Goal: Information Seeking & Learning: Learn about a topic

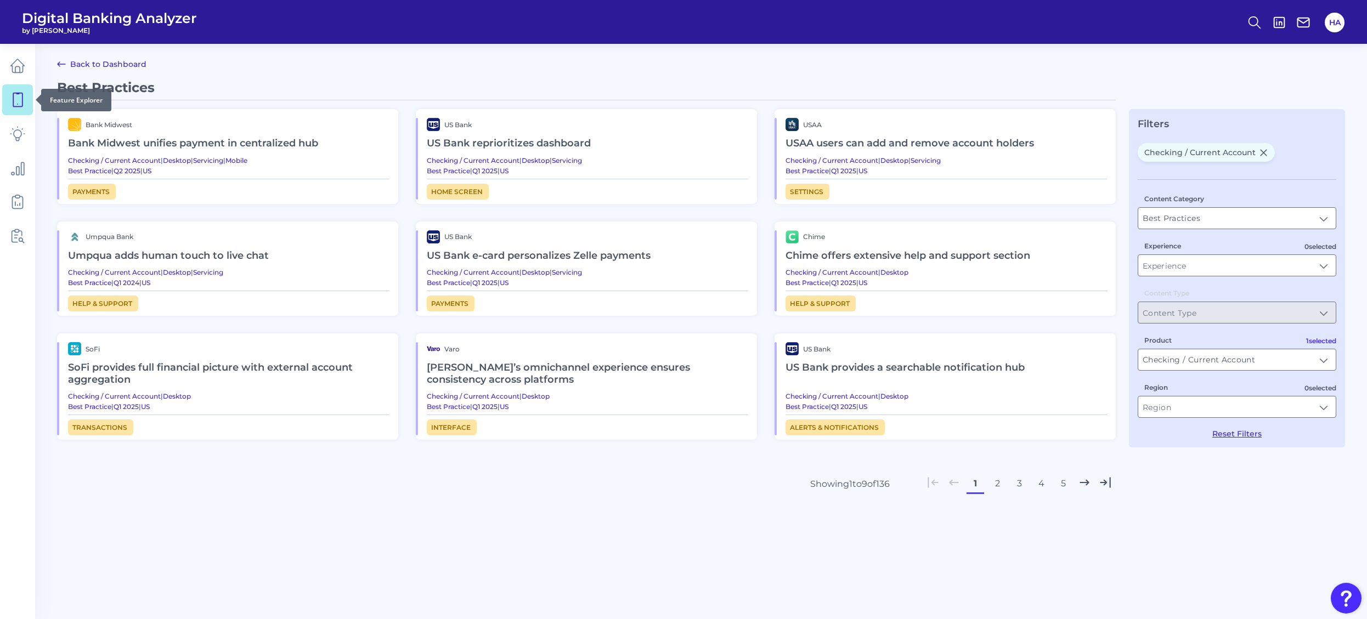
click at [18, 99] on icon at bounding box center [17, 99] width 15 height 15
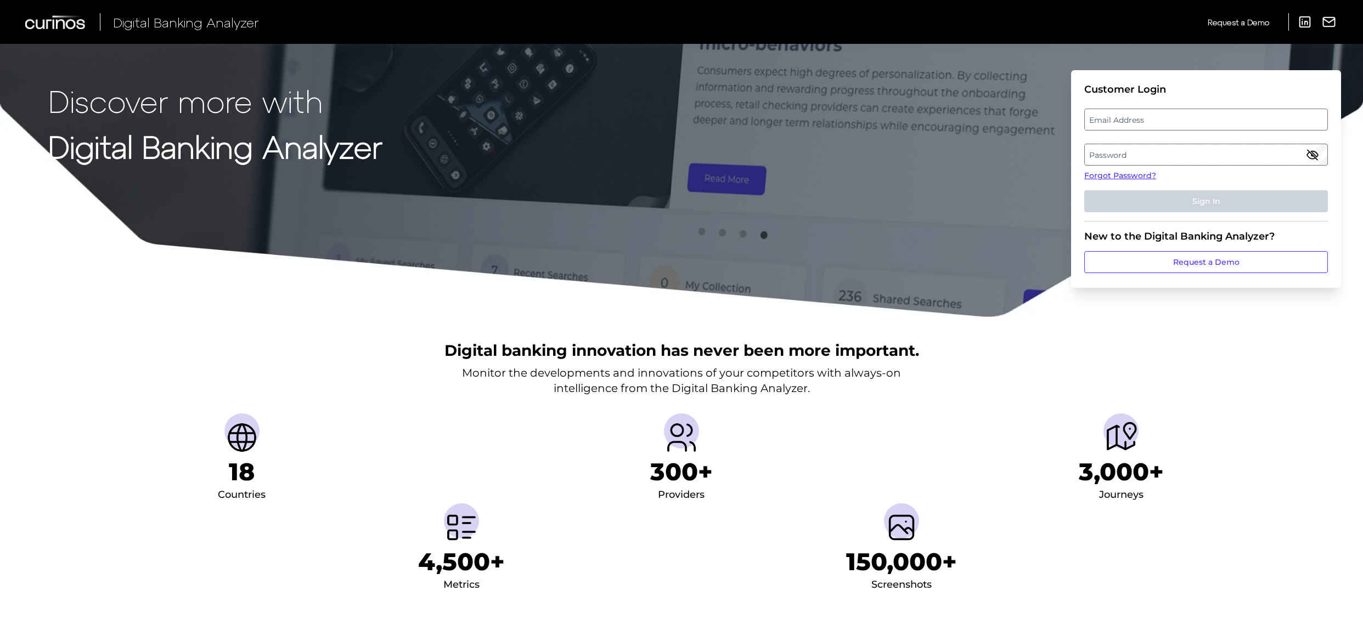
click at [1148, 117] on label "Email Address" at bounding box center [1206, 120] width 242 height 20
click at [1148, 117] on input "email" at bounding box center [1206, 120] width 244 height 22
type input "husain.abedi@santander.co.uk"
click at [1155, 161] on label "Password" at bounding box center [1206, 155] width 242 height 20
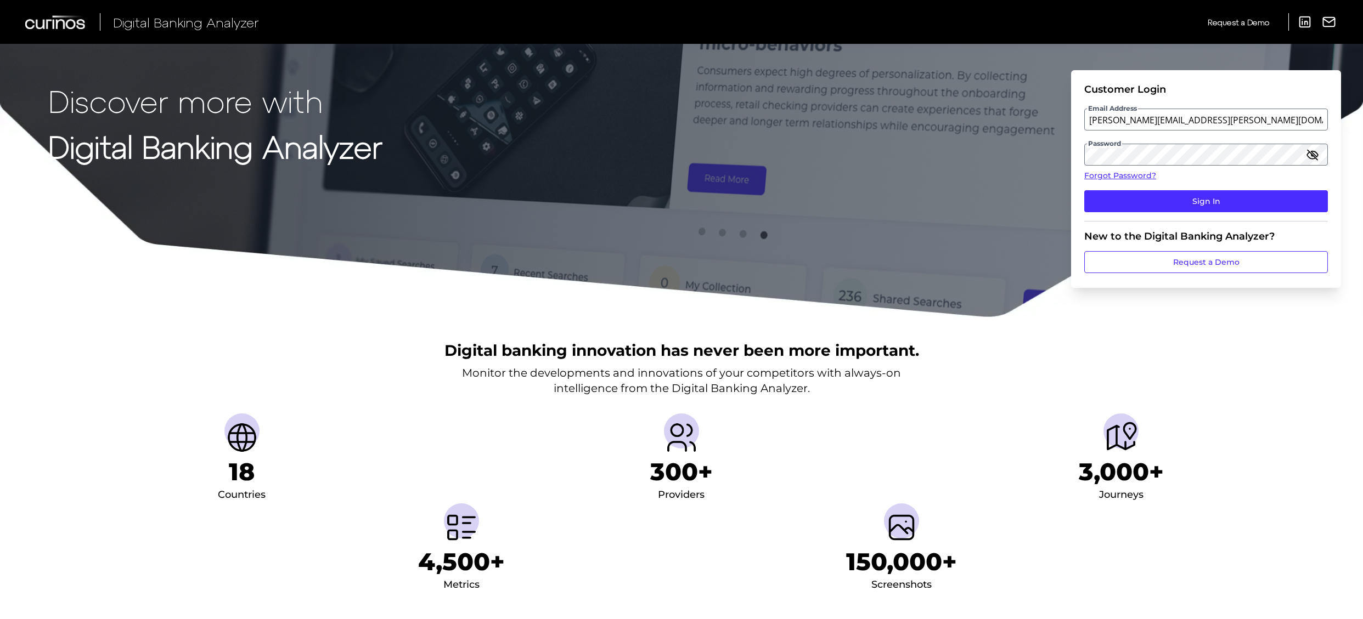
click at [1317, 155] on icon "button" at bounding box center [1312, 154] width 13 height 13
click at [1204, 207] on button "Sign In" at bounding box center [1206, 201] width 244 height 22
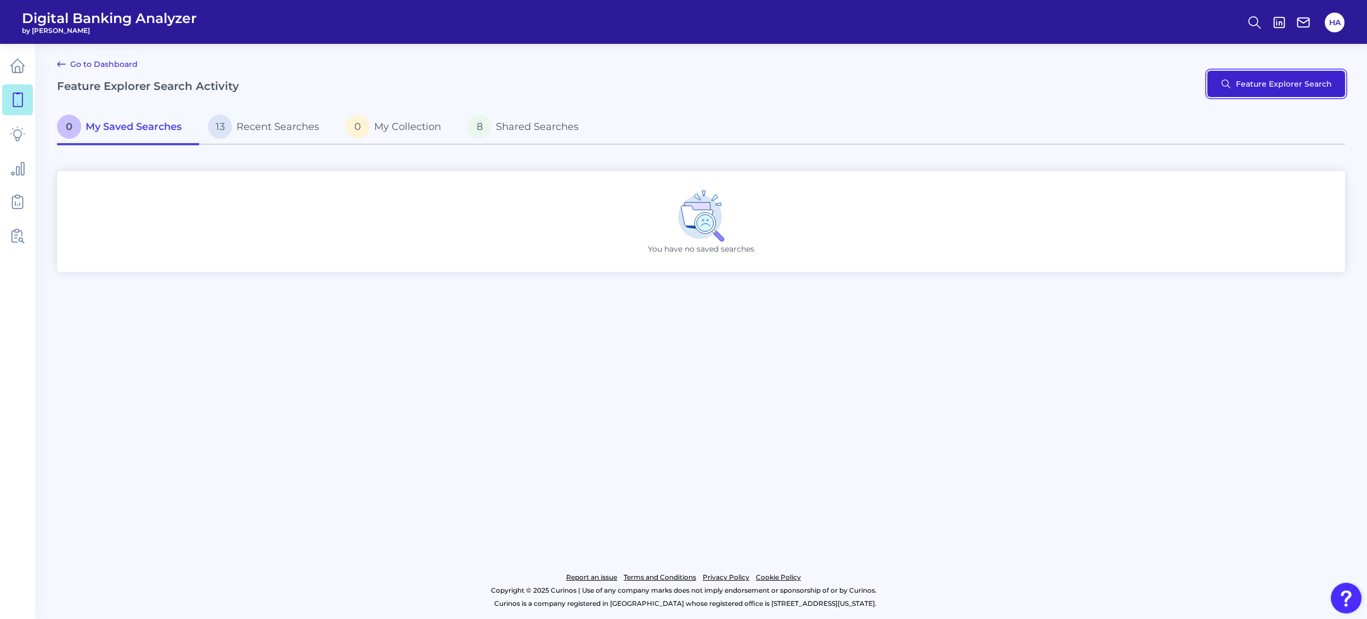
click at [1238, 92] on button "Feature Explorer Search" at bounding box center [1276, 84] width 138 height 26
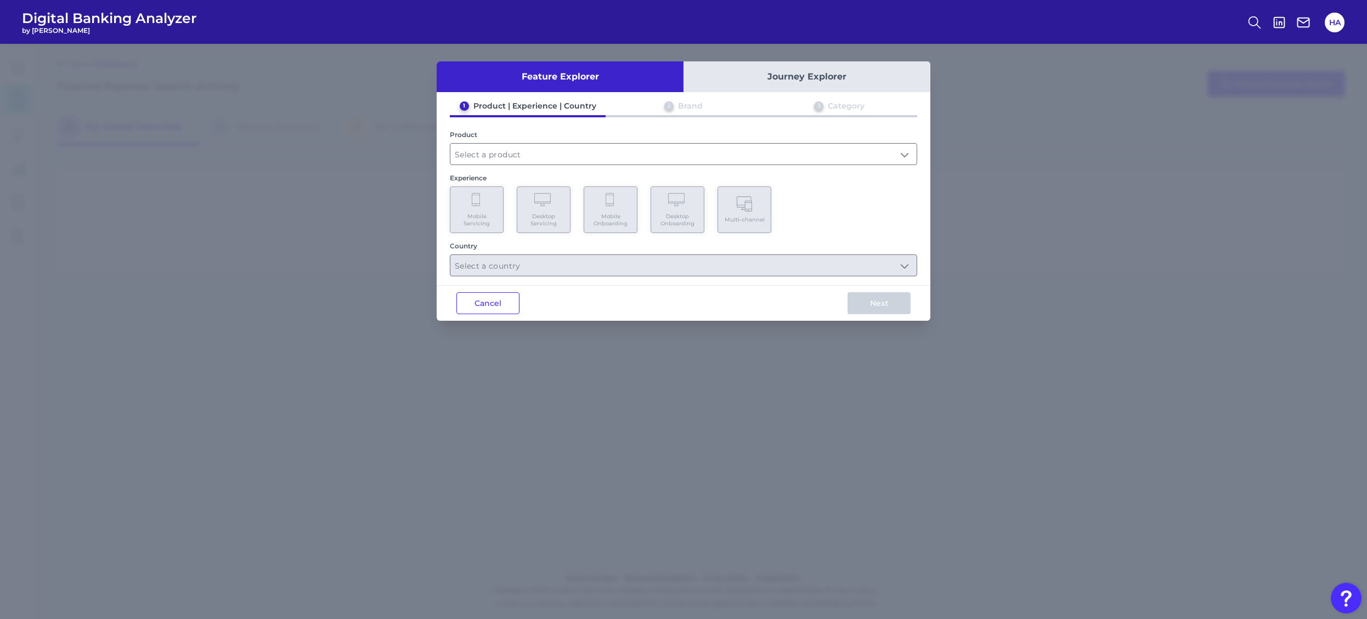
click at [778, 85] on button "Journey Explorer" at bounding box center [807, 76] width 247 height 31
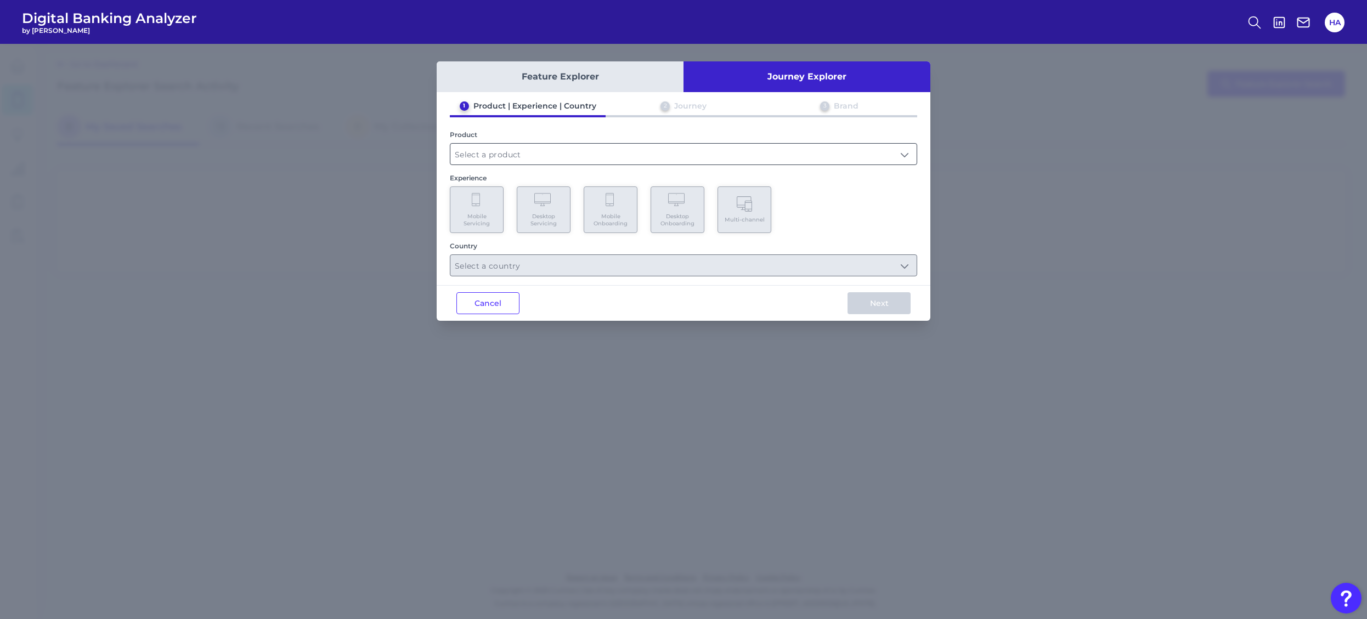
click at [494, 155] on input "text" at bounding box center [683, 154] width 466 height 21
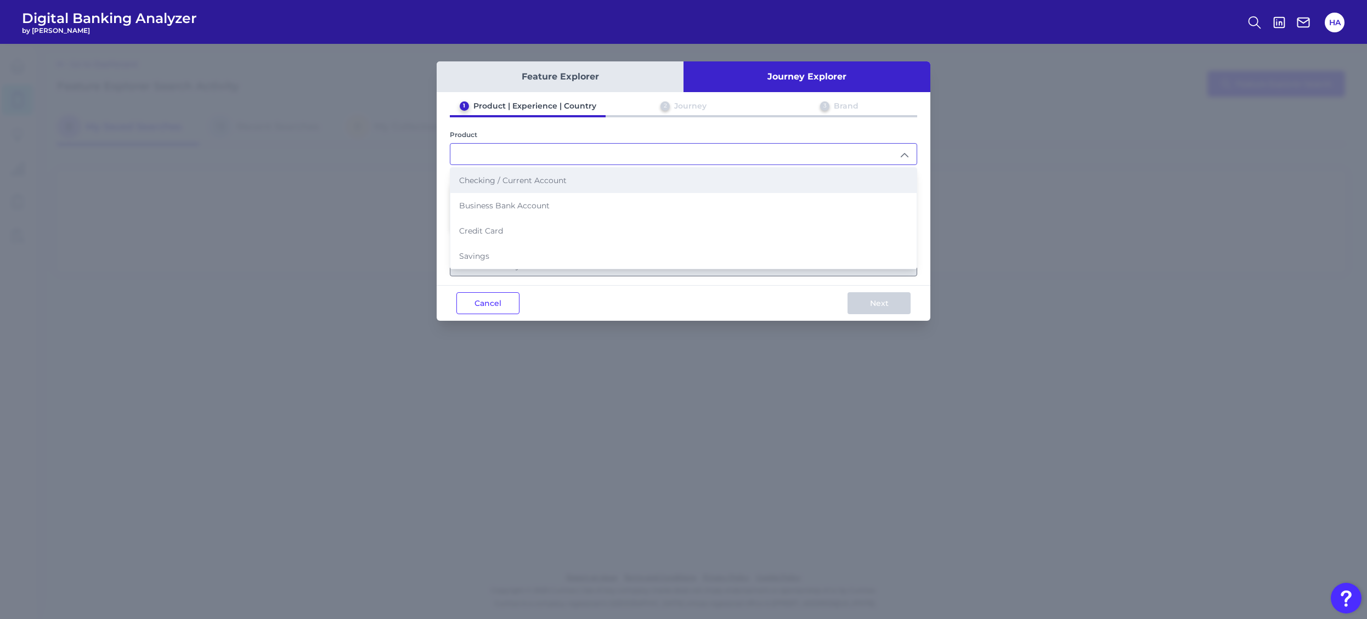
click at [527, 179] on span "Checking / Current Account" at bounding box center [513, 181] width 108 height 10
type input "Checking / Current Account"
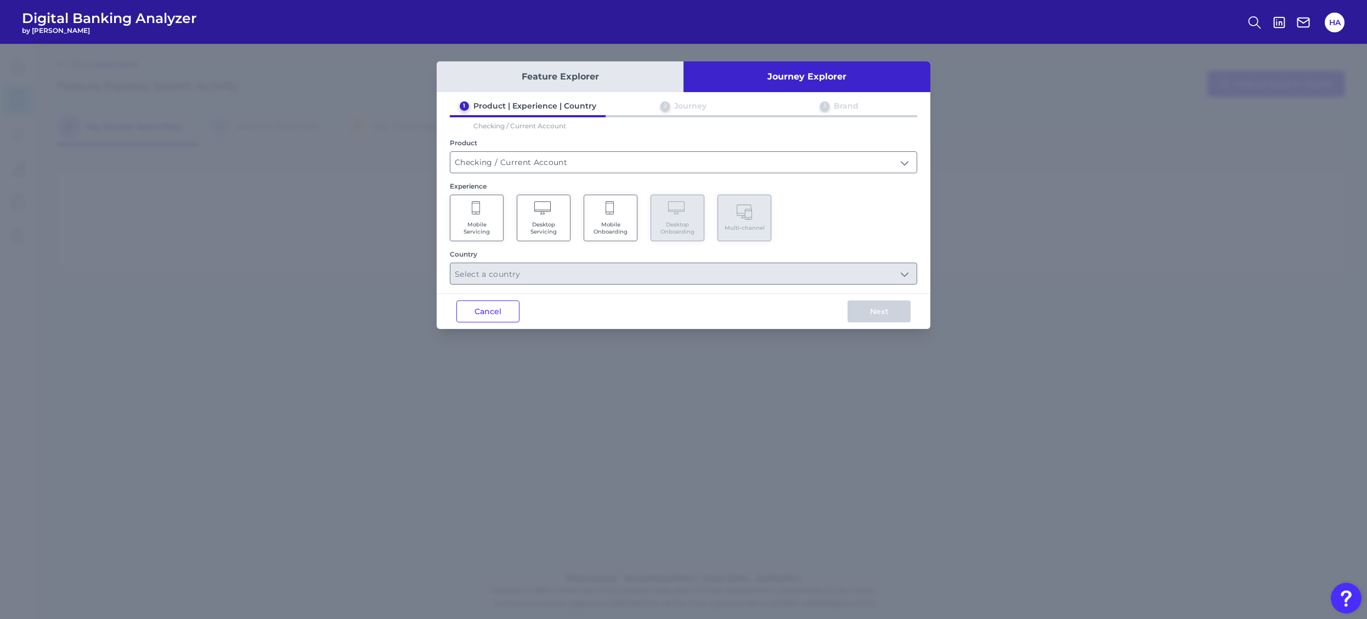
click at [614, 226] on span "Mobile Onboarding" at bounding box center [611, 228] width 42 height 14
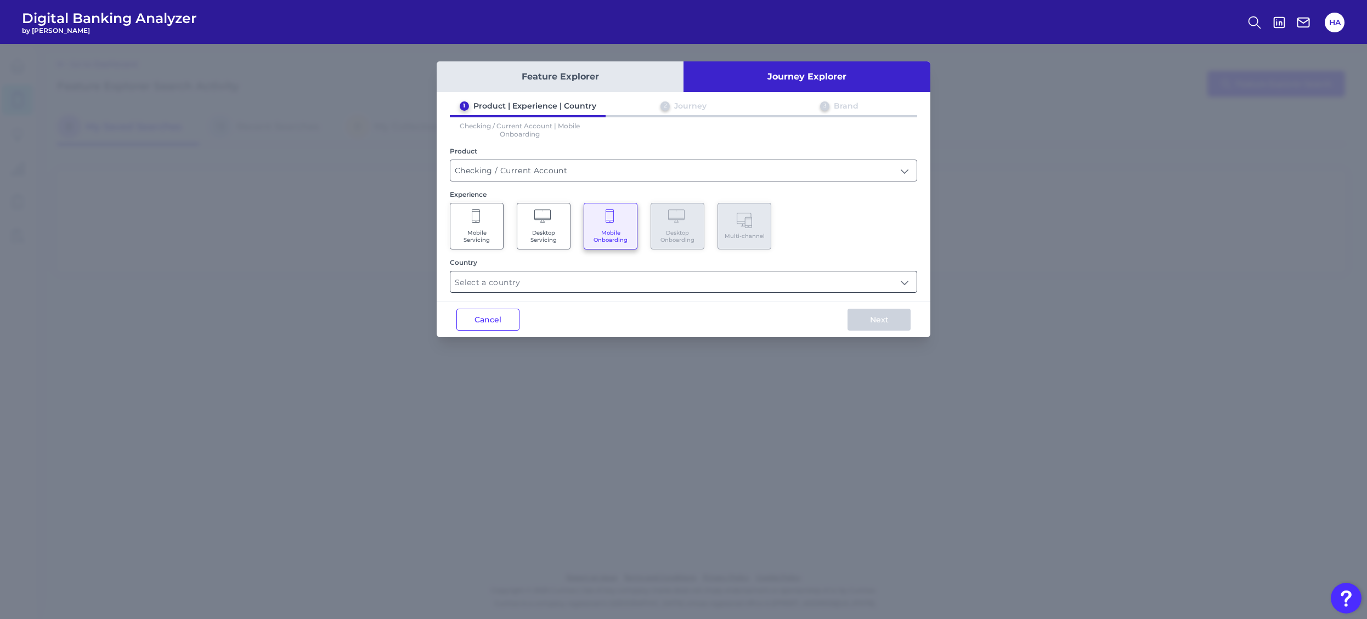
click at [618, 278] on input "text" at bounding box center [683, 282] width 466 height 21
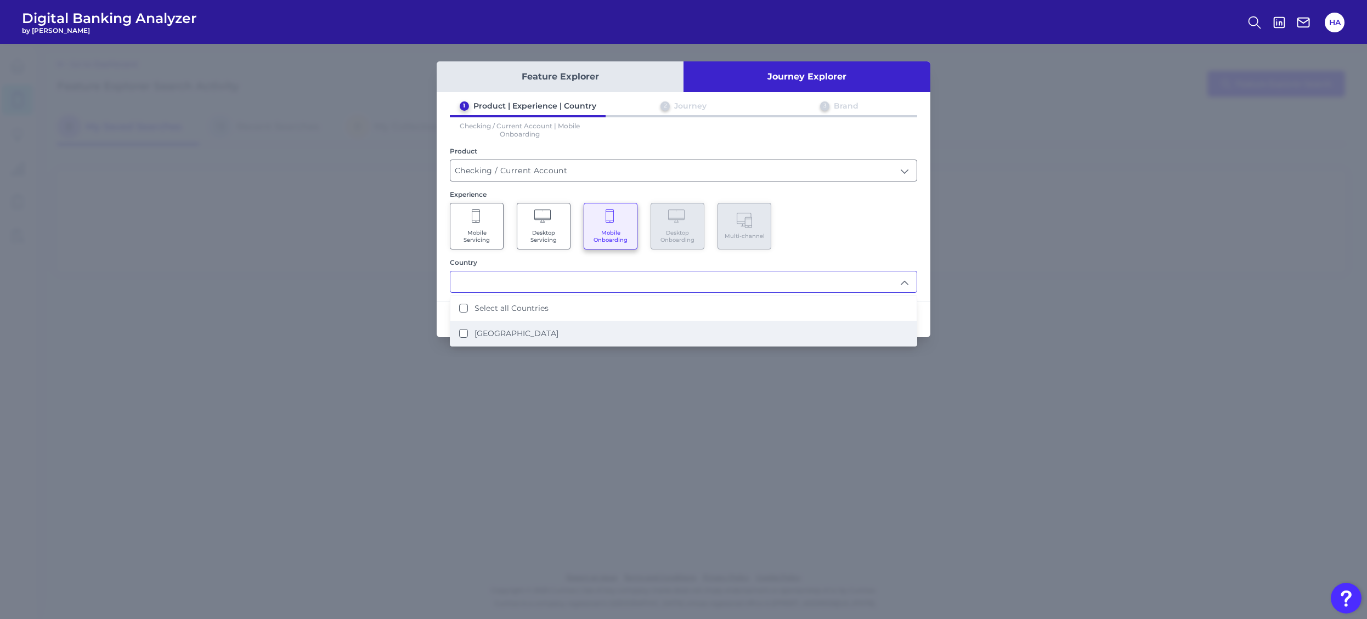
drag, startPoint x: 529, startPoint y: 331, endPoint x: 544, endPoint y: 327, distance: 14.9
click at [529, 331] on label "United Kingdom" at bounding box center [517, 334] width 84 height 10
type input "Select all Countries"
click at [886, 253] on div "1 Product | Experience | Country 2 Journey 3 Brand Checking / Current Account |…" at bounding box center [684, 197] width 494 height 192
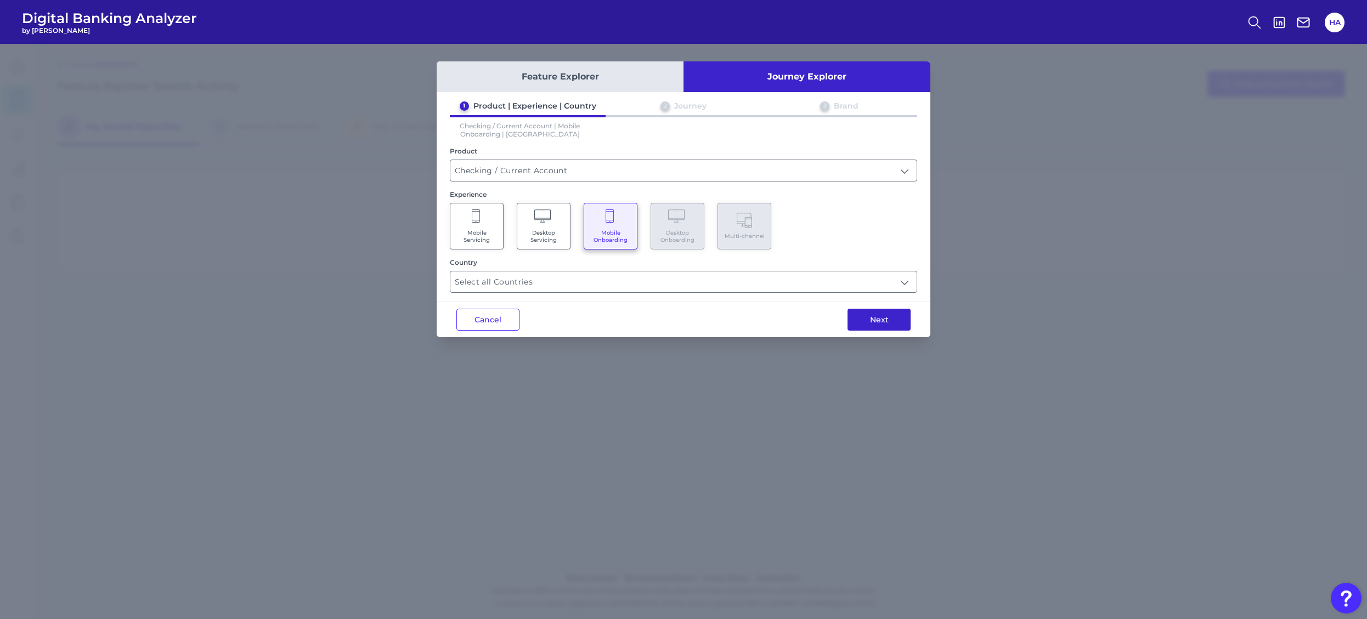
click at [866, 318] on button "Next" at bounding box center [879, 320] width 63 height 22
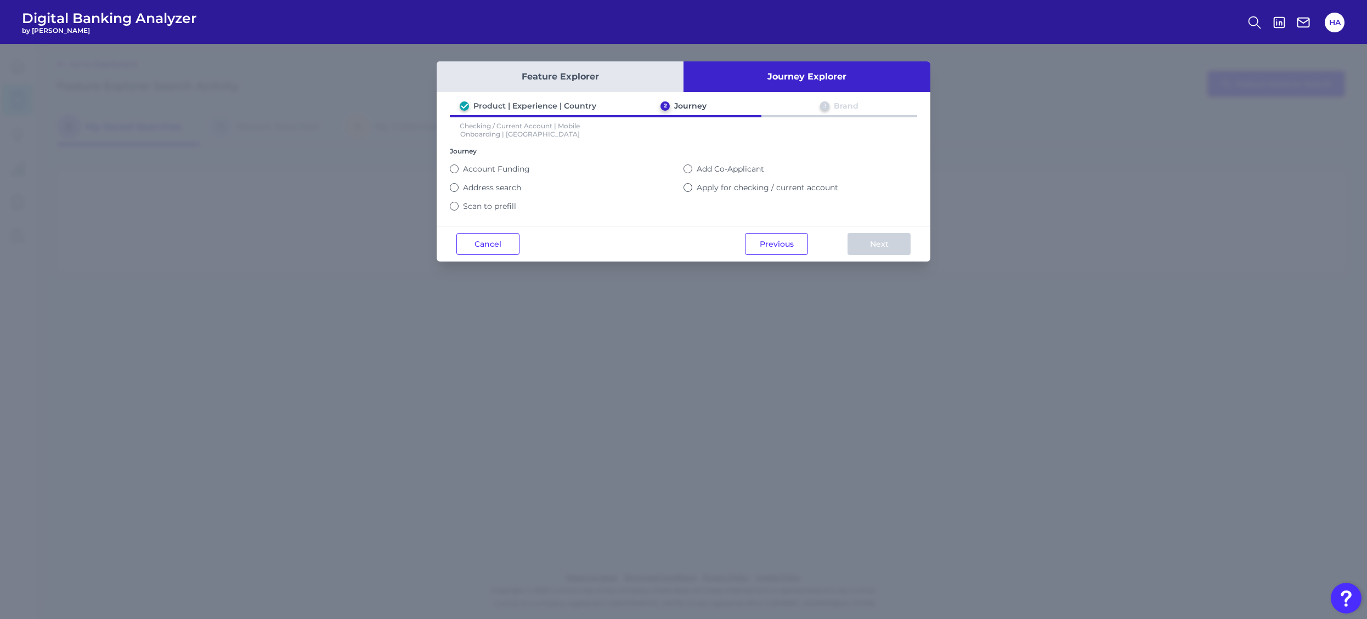
click at [719, 186] on label "Apply for checking / current account" at bounding box center [768, 188] width 142 height 10
click at [692, 186] on button "Apply for checking / current account" at bounding box center [688, 187] width 9 height 9
click at [885, 242] on button "Next" at bounding box center [879, 244] width 63 height 22
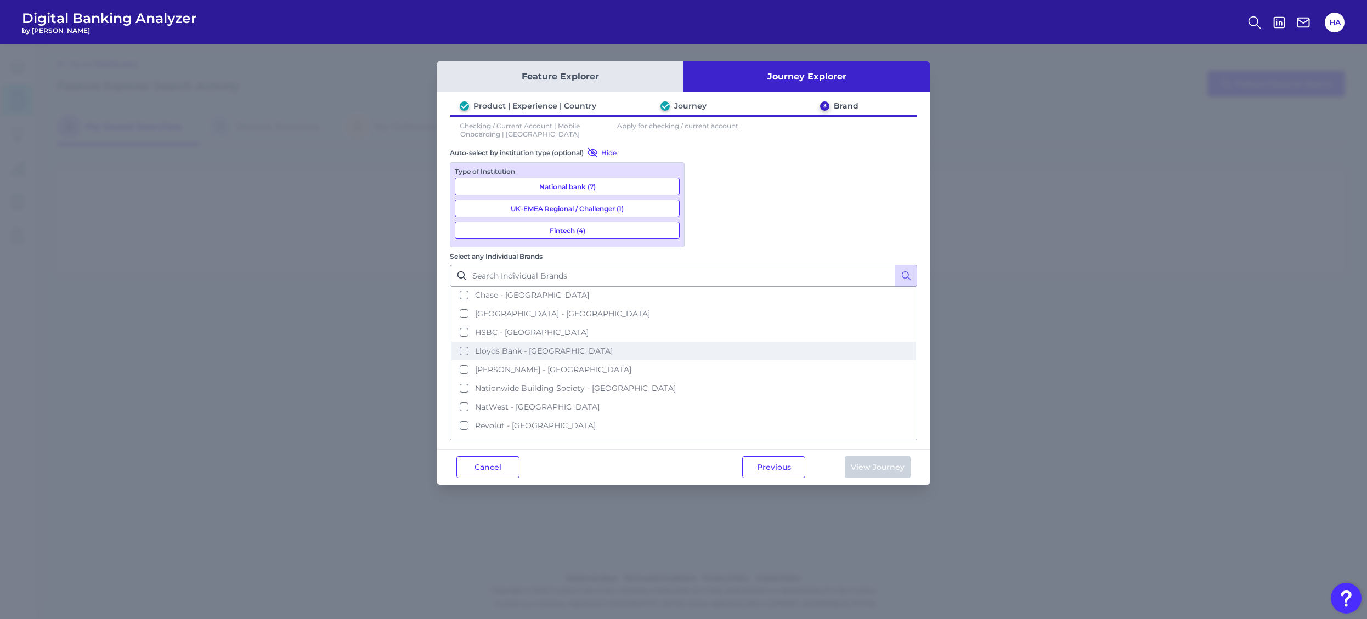
scroll to position [91, 0]
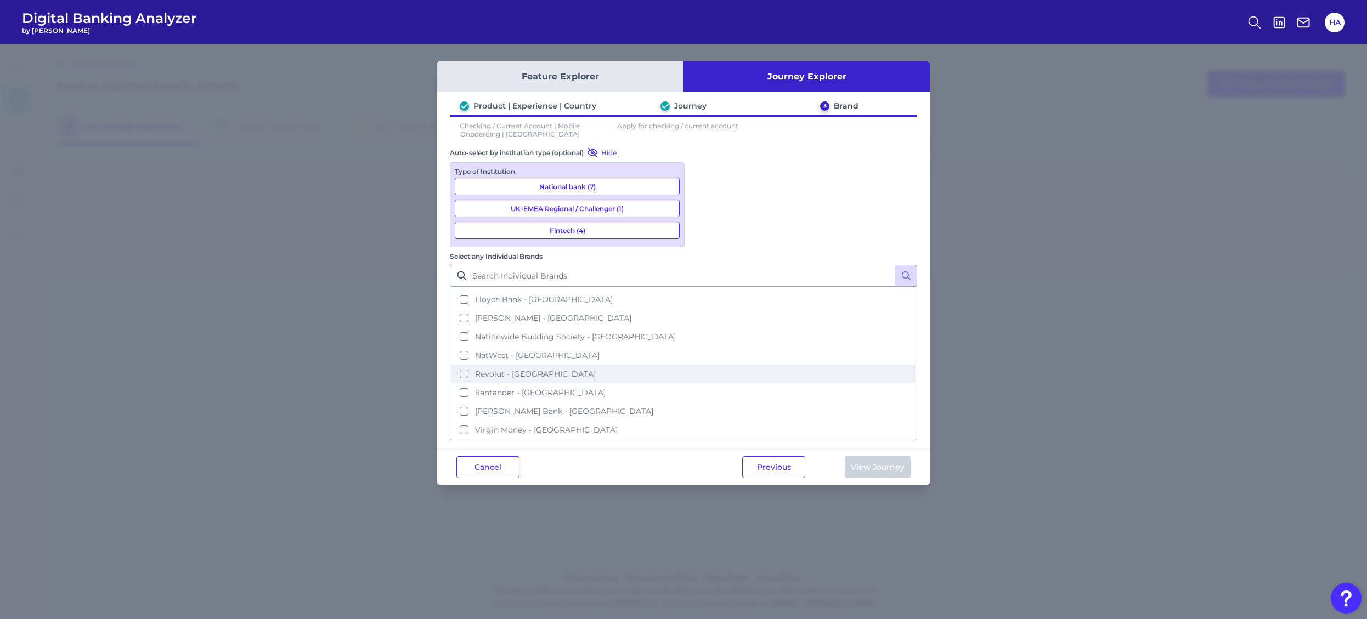
click at [698, 365] on button "Revolut - UK" at bounding box center [683, 374] width 465 height 19
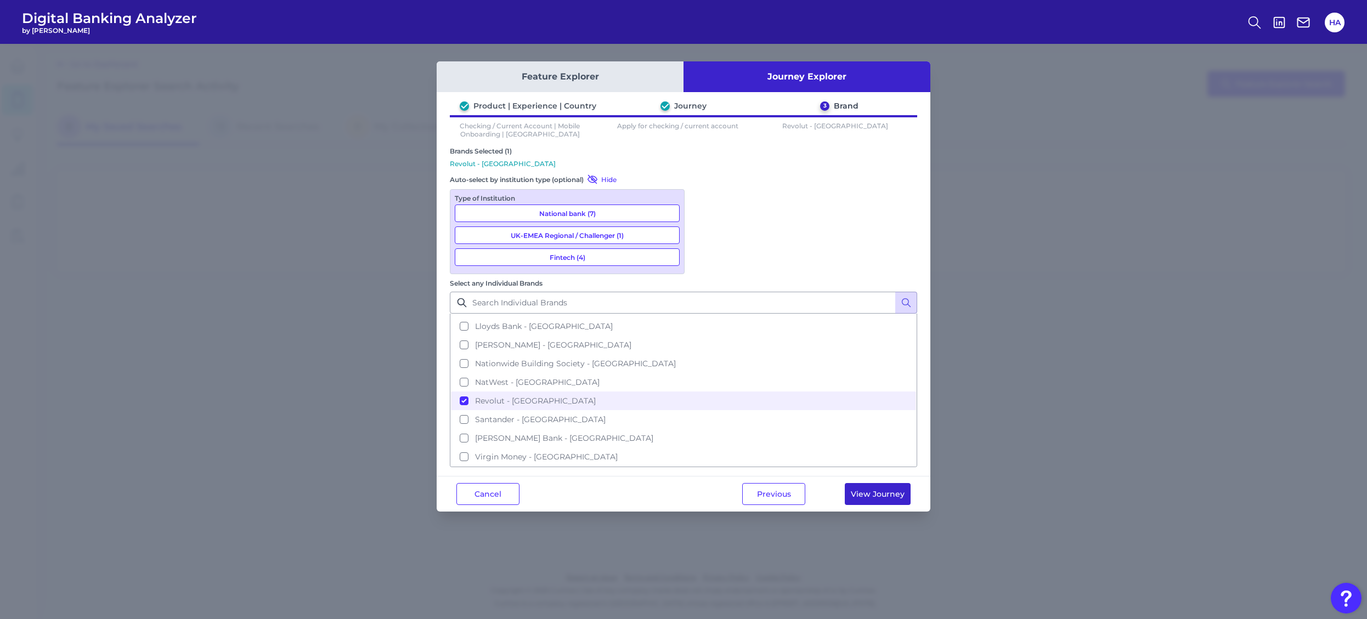
click at [884, 483] on button "View Journey" at bounding box center [878, 494] width 66 height 22
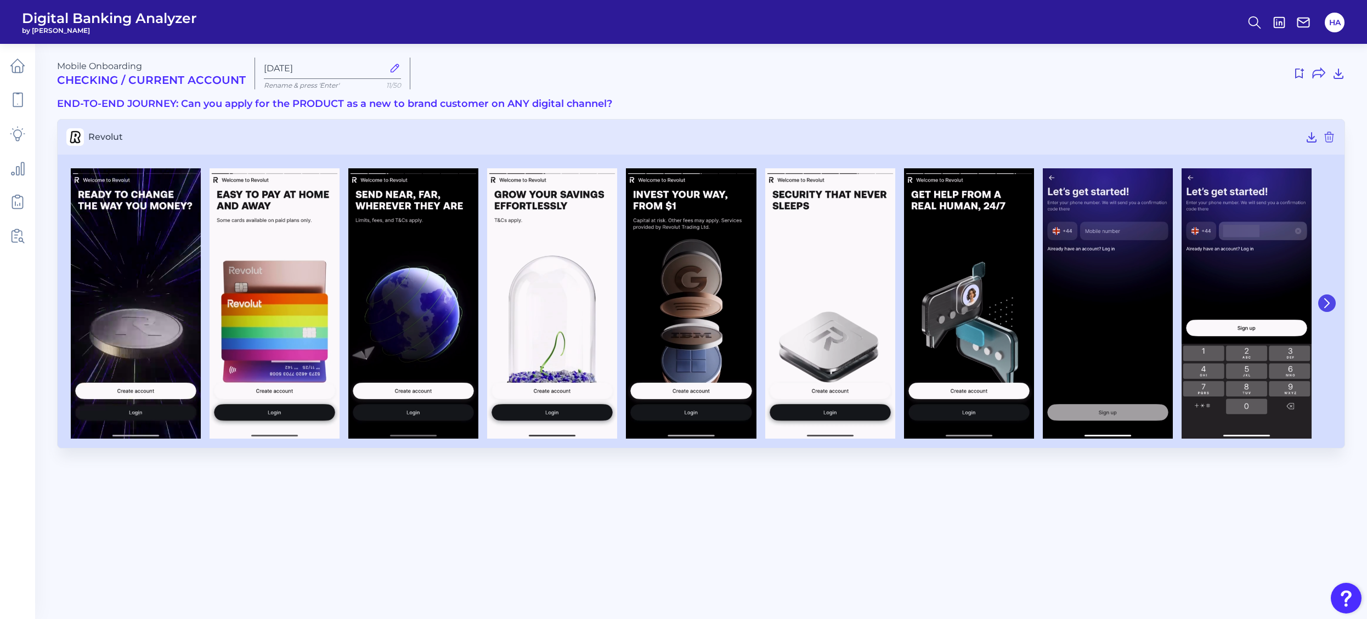
click at [1333, 303] on button at bounding box center [1327, 304] width 18 height 18
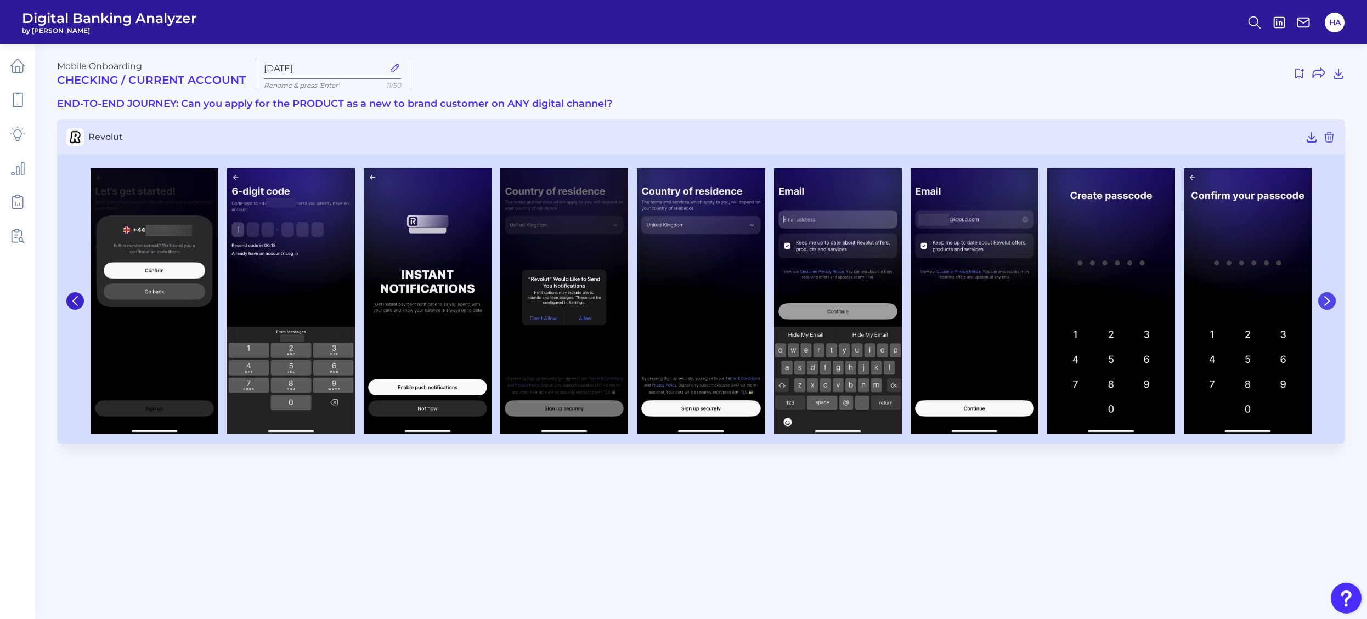
click at [1333, 303] on button at bounding box center [1327, 301] width 18 height 18
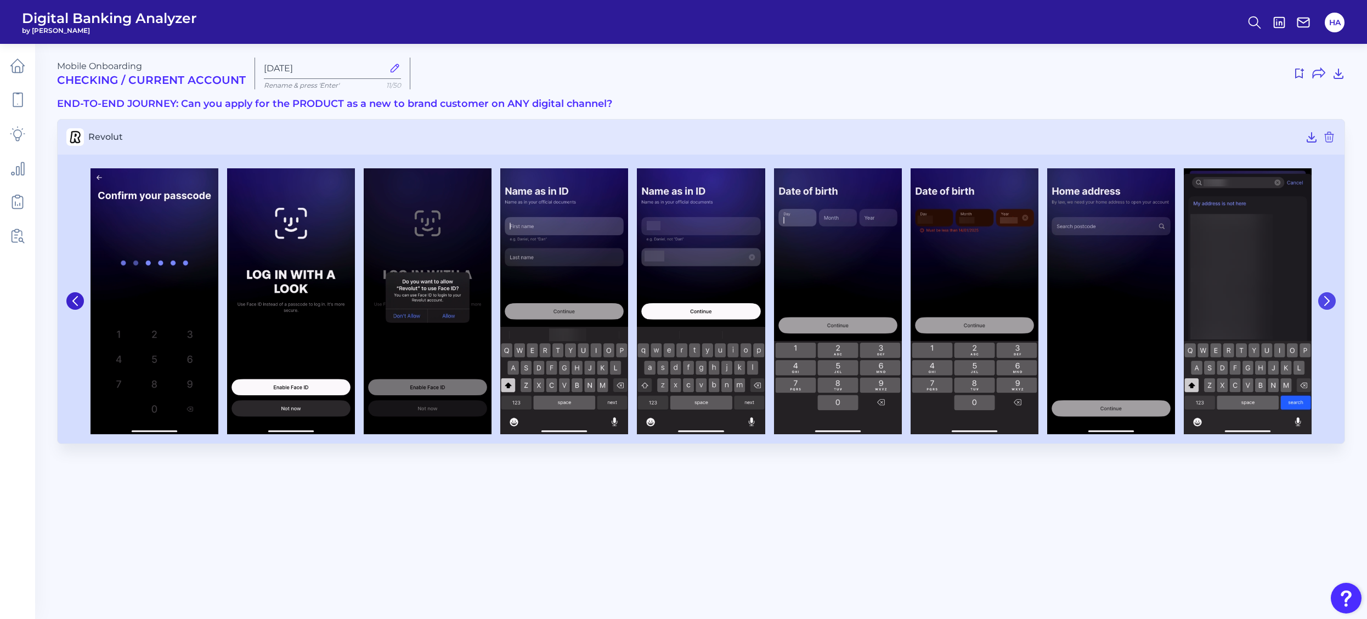
click at [1333, 303] on button at bounding box center [1327, 301] width 18 height 18
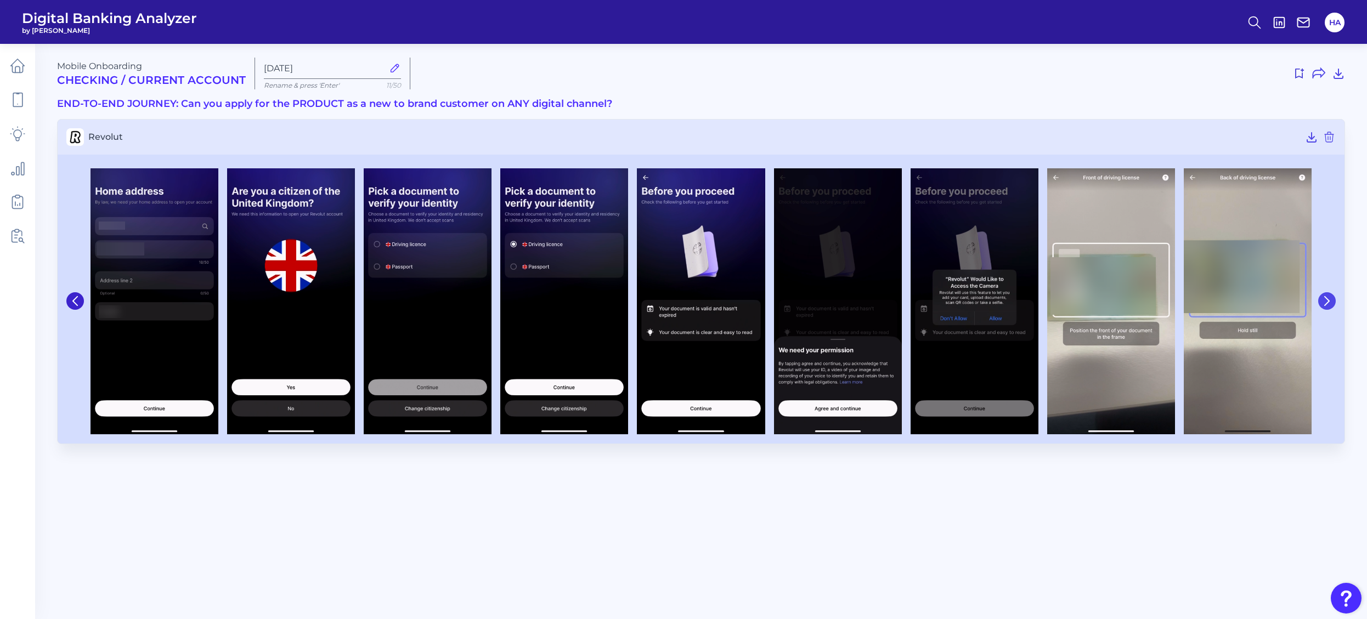
click at [1333, 303] on button at bounding box center [1327, 301] width 18 height 18
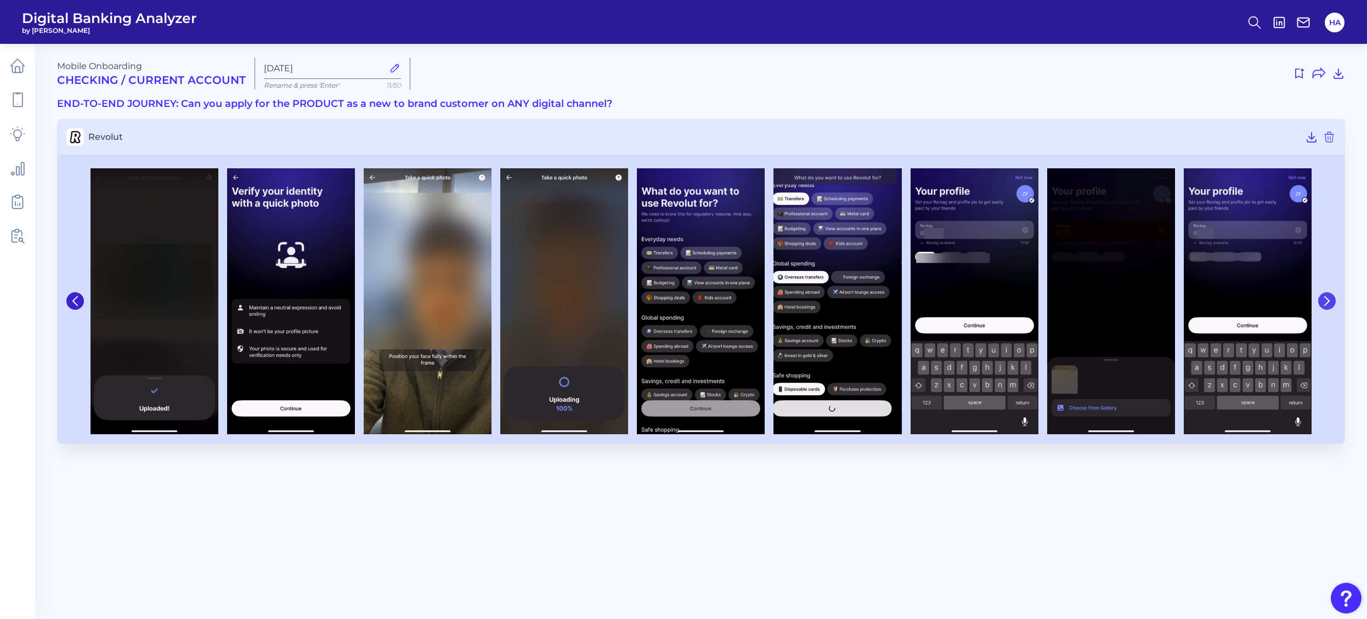
click at [1333, 303] on button at bounding box center [1327, 301] width 18 height 18
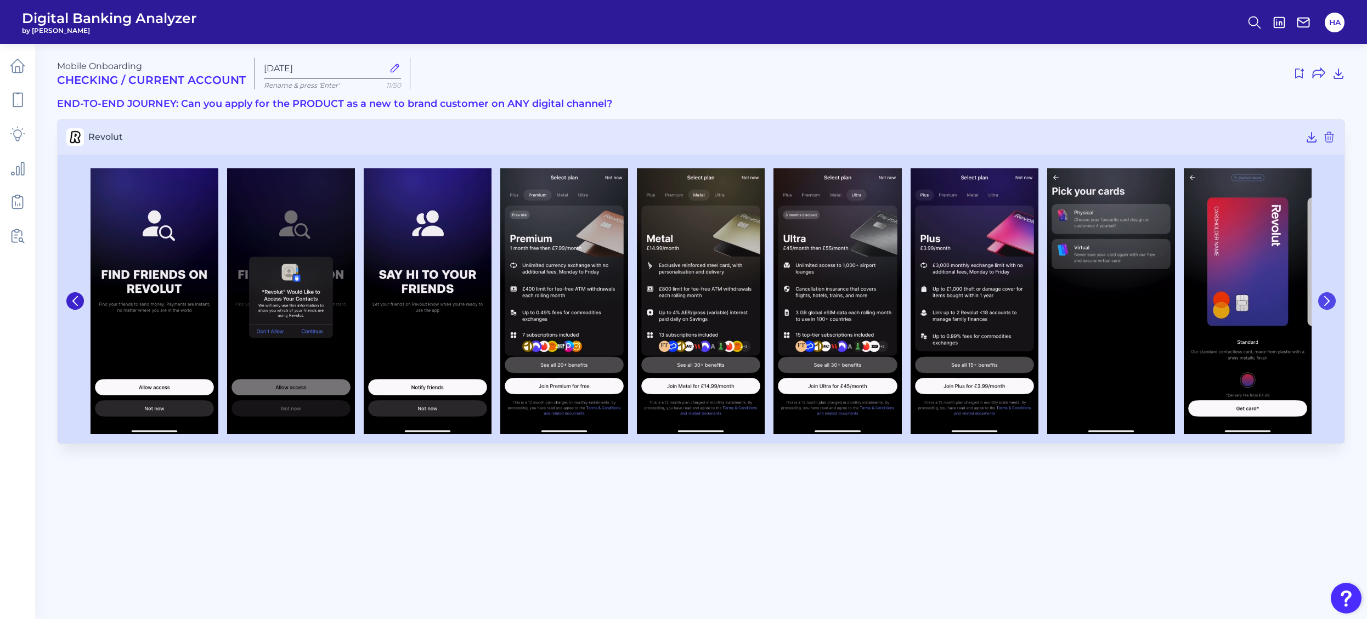
click at [1333, 303] on button at bounding box center [1327, 301] width 18 height 18
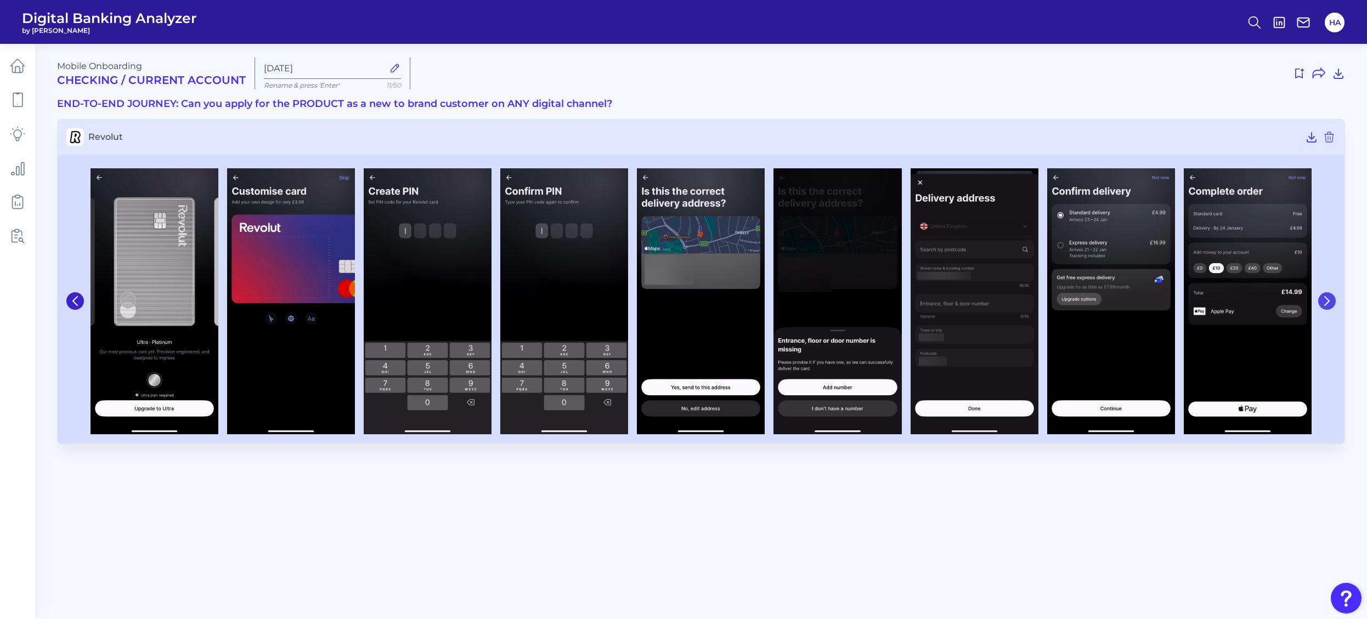
click at [1333, 303] on button at bounding box center [1327, 301] width 18 height 18
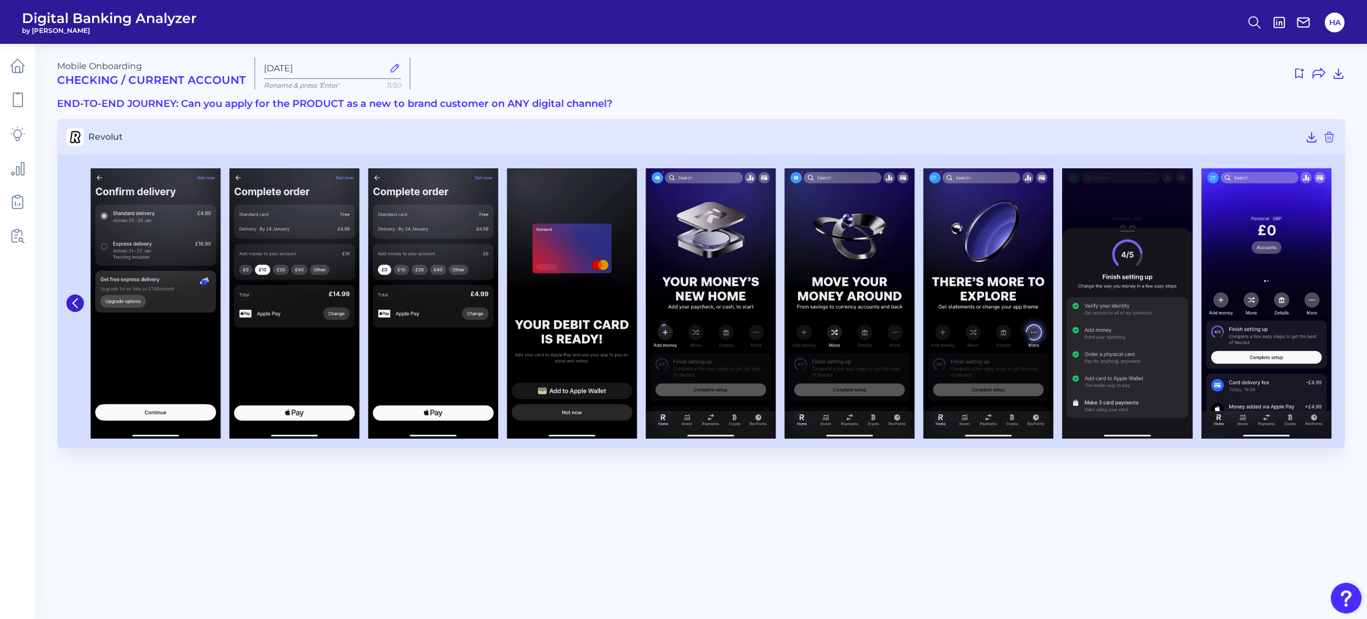
click at [1331, 303] on img at bounding box center [1266, 303] width 130 height 270
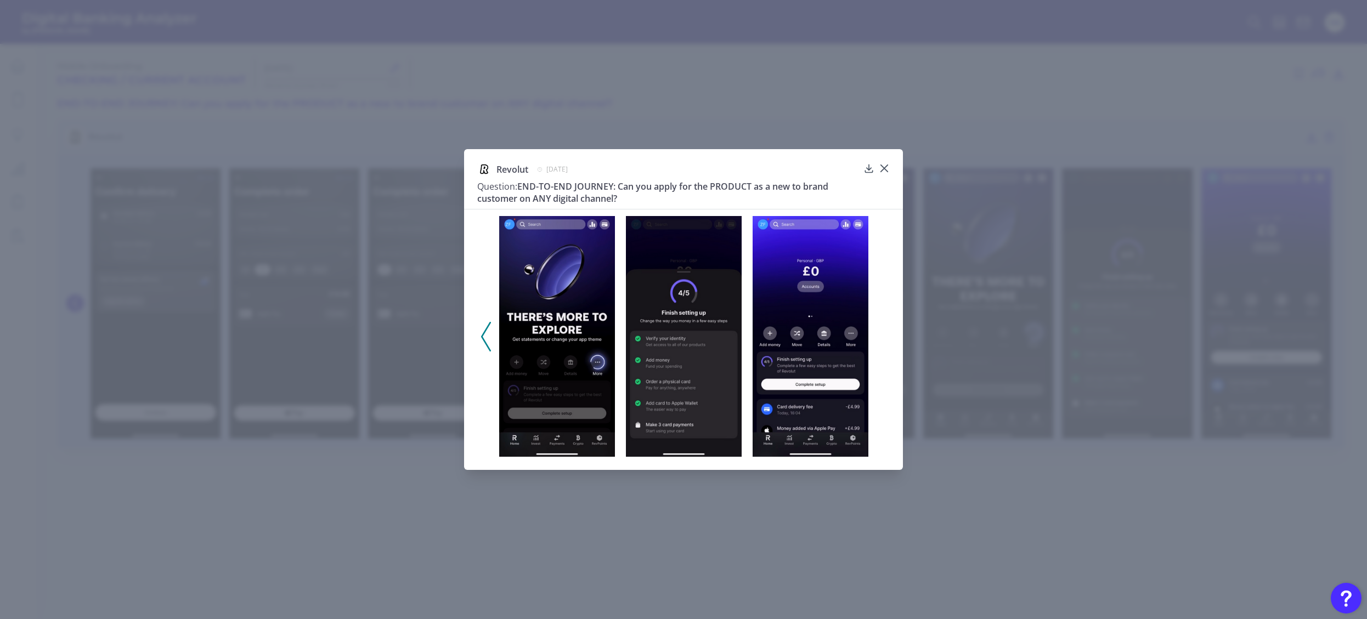
click at [1333, 303] on div "Revolut January 16, 2025 Question: END-TO-END JOURNEY: Can you apply for the PR…" at bounding box center [683, 309] width 1367 height 619
click at [890, 171] on div "Revolut January 16, 2025 Question: END-TO-END JOURNEY: Can you apply for the PR…" at bounding box center [683, 309] width 439 height 321
click at [889, 169] on icon at bounding box center [884, 168] width 11 height 11
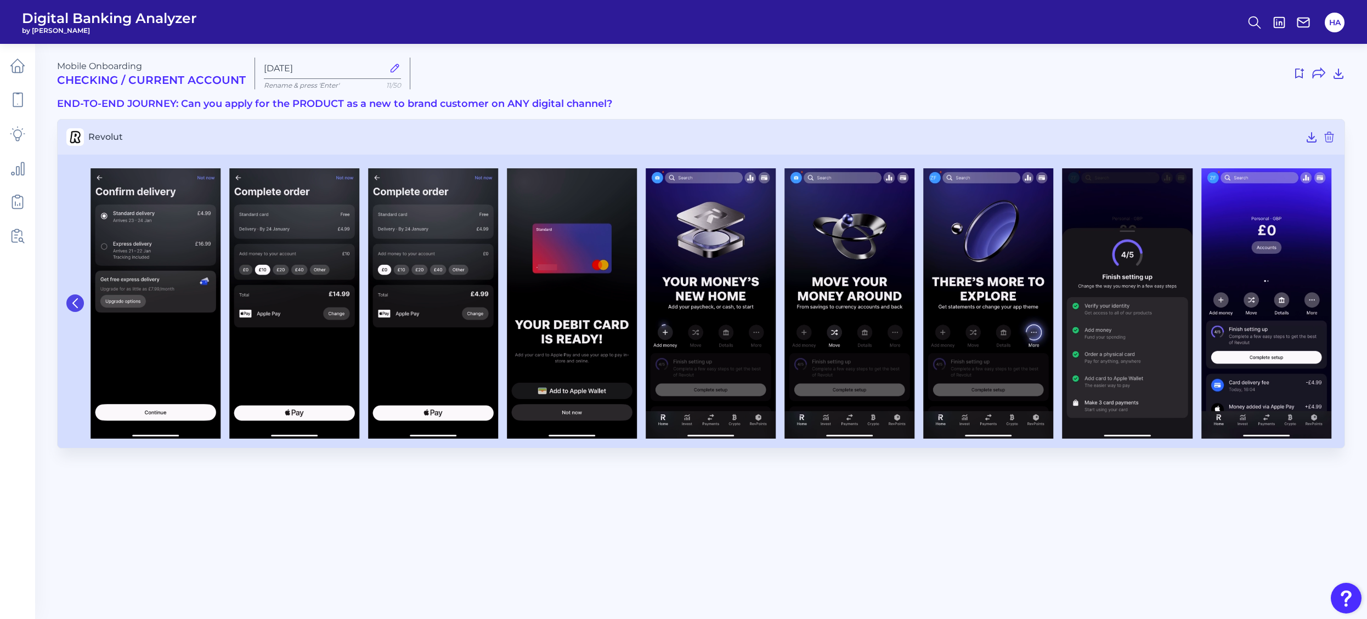
click at [68, 298] on button at bounding box center [75, 304] width 18 height 18
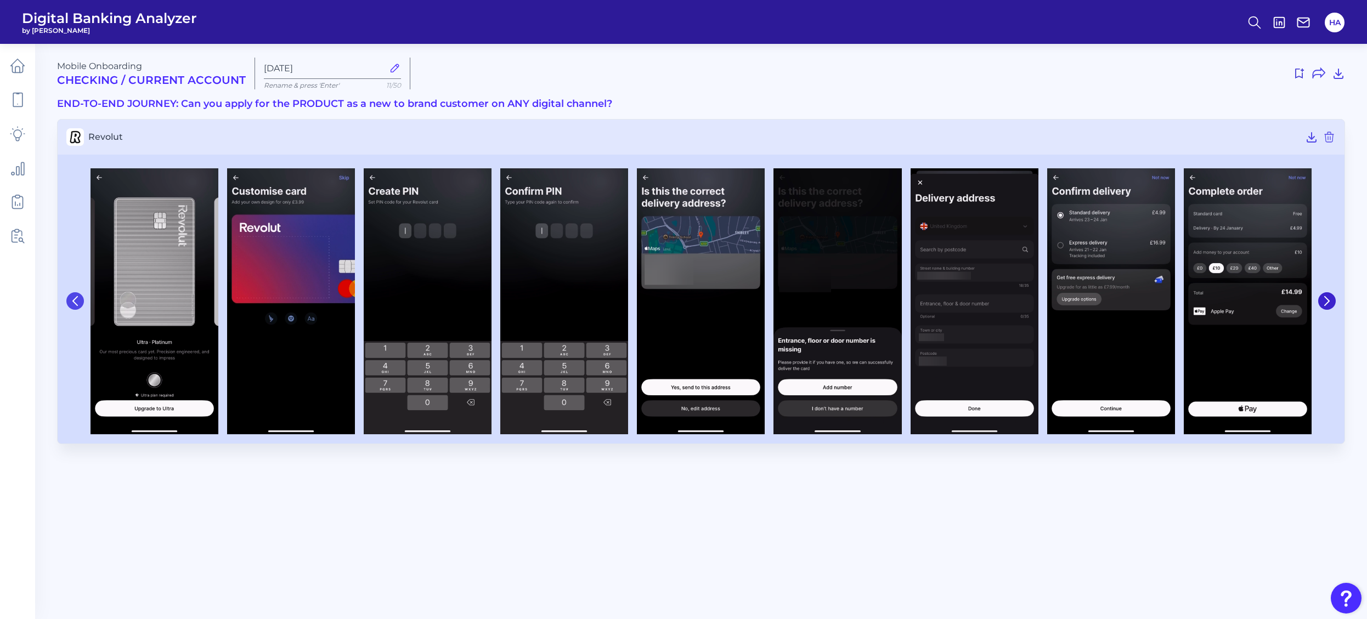
click at [72, 303] on icon at bounding box center [75, 301] width 10 height 10
